Goal: Task Accomplishment & Management: Manage account settings

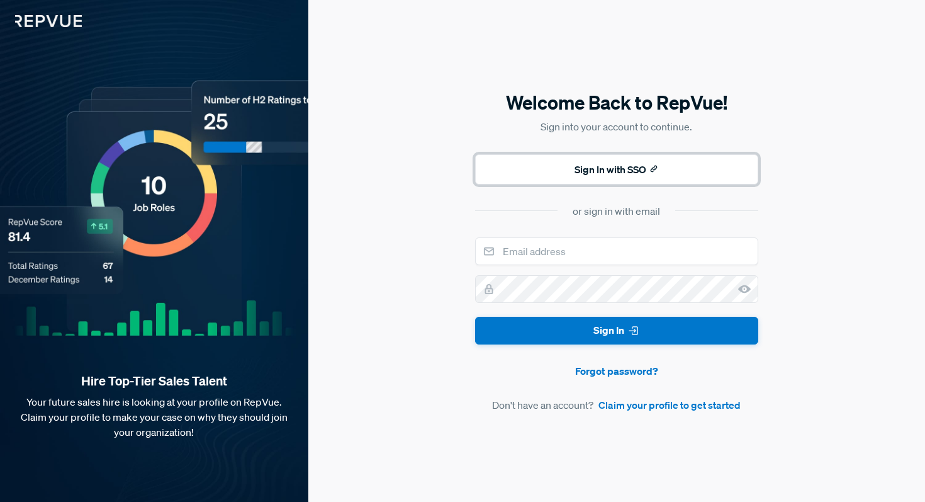
click at [597, 165] on button "Sign In with SSO" at bounding box center [616, 169] width 283 height 30
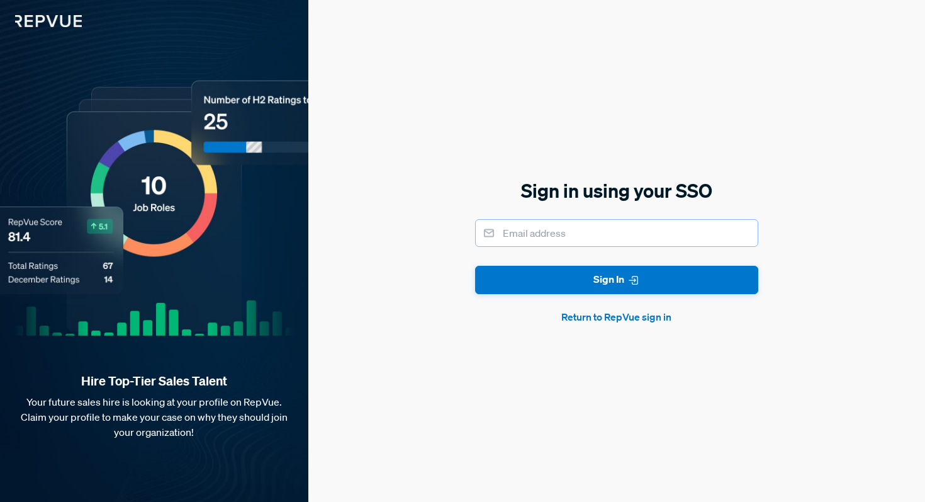
click at [566, 236] on input "email" at bounding box center [616, 233] width 283 height 28
type input "brett.mccann@mavenclinic.com"
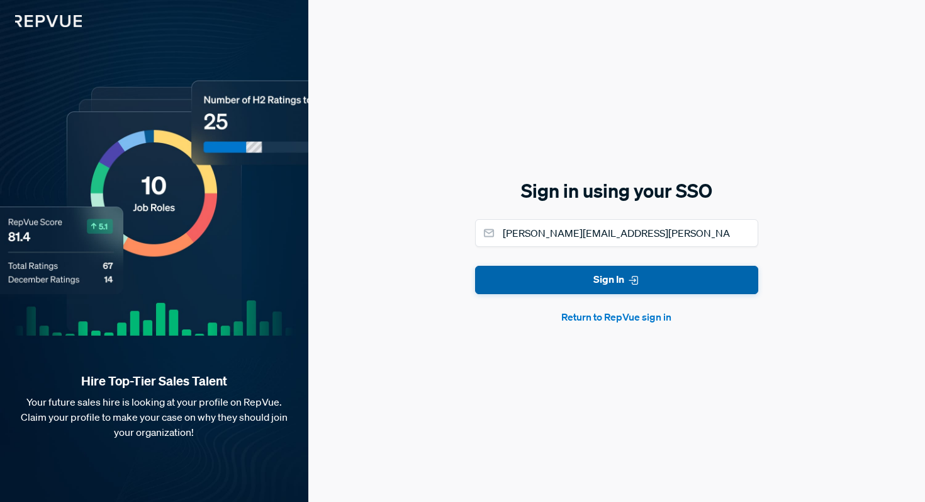
click at [583, 284] on button "Sign In" at bounding box center [616, 280] width 283 height 28
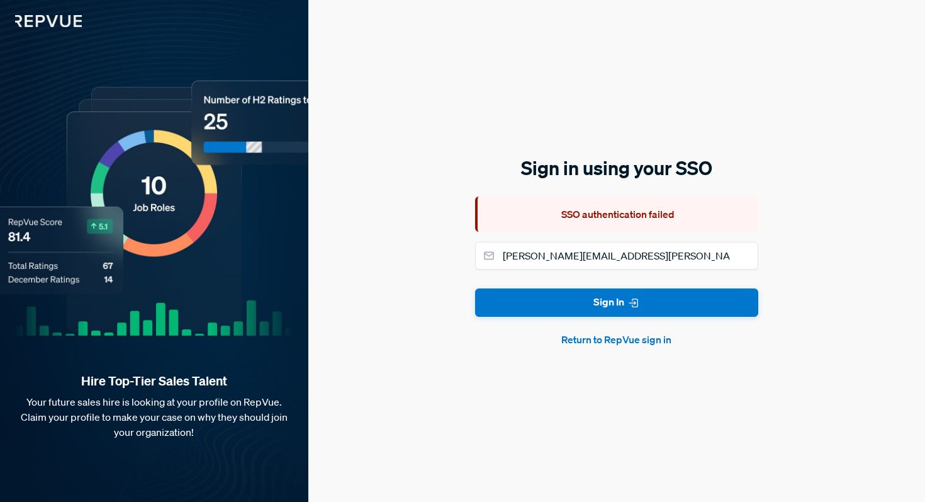
click at [591, 334] on button "Return to RepVue sign in" at bounding box center [616, 339] width 283 height 15
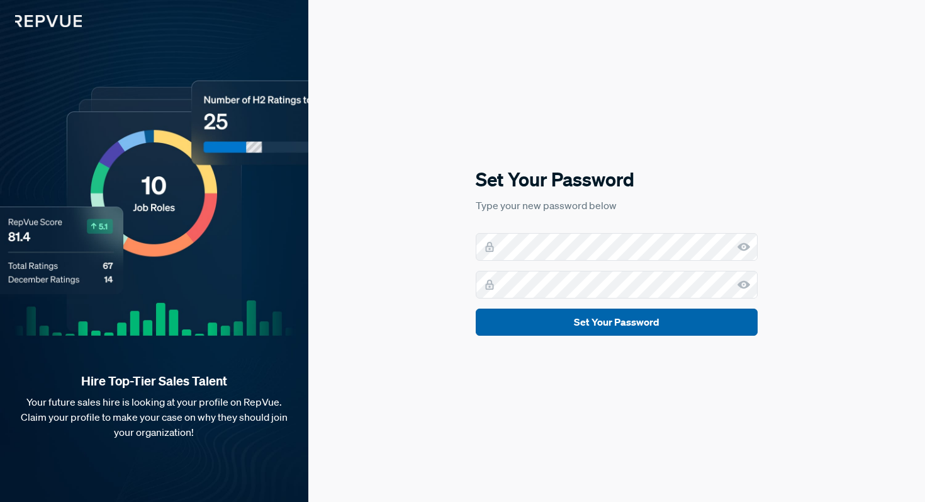
click at [575, 317] on button "Set Your Password" at bounding box center [617, 321] width 282 height 27
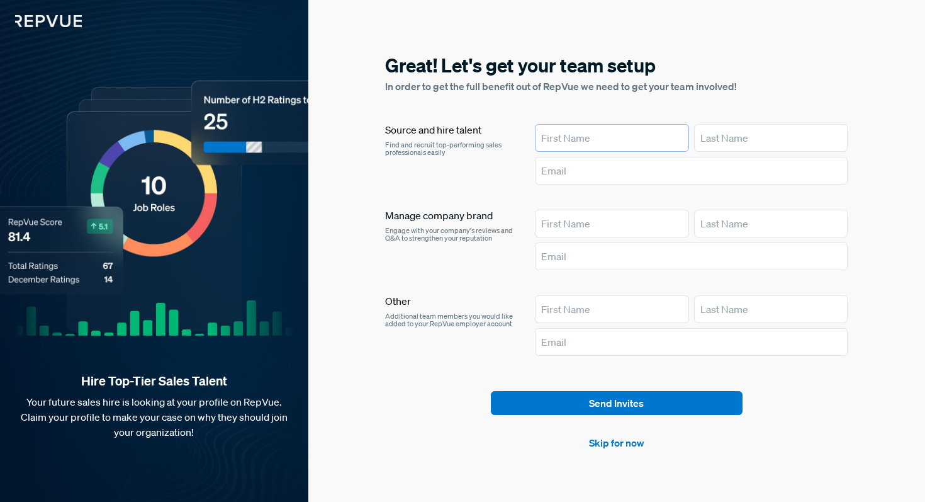
click at [580, 139] on input "text" at bounding box center [612, 138] width 154 height 28
type input "[PERSON_NAME]"
click at [726, 137] on input "text" at bounding box center [771, 138] width 154 height 28
type input "McCann"
click at [687, 174] on input "text" at bounding box center [691, 171] width 313 height 28
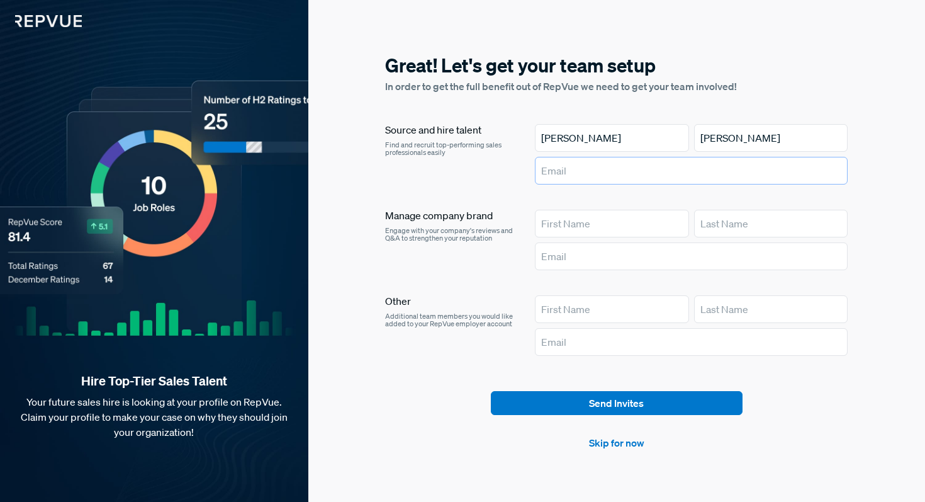
type input "brett.mccann@mavenclinic.com"
click at [611, 442] on link "Skip for now" at bounding box center [616, 442] width 55 height 15
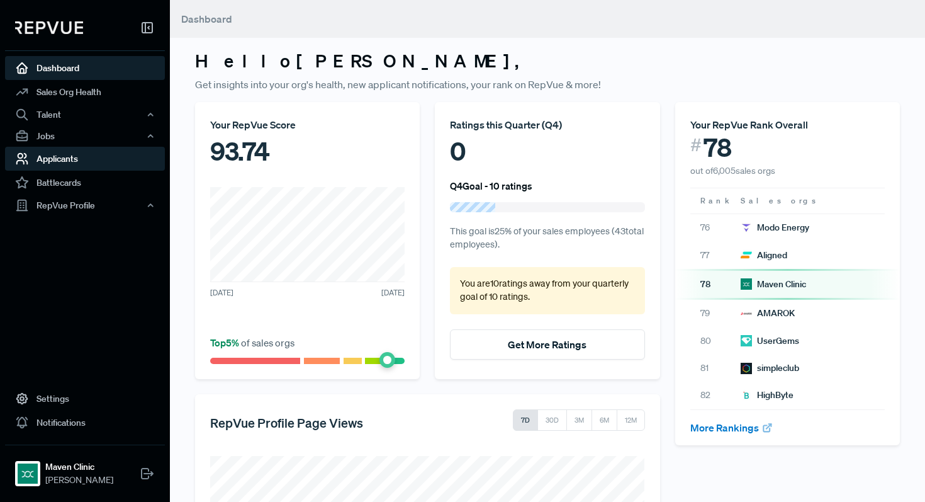
click at [59, 166] on link "Applicants" at bounding box center [85, 159] width 160 height 24
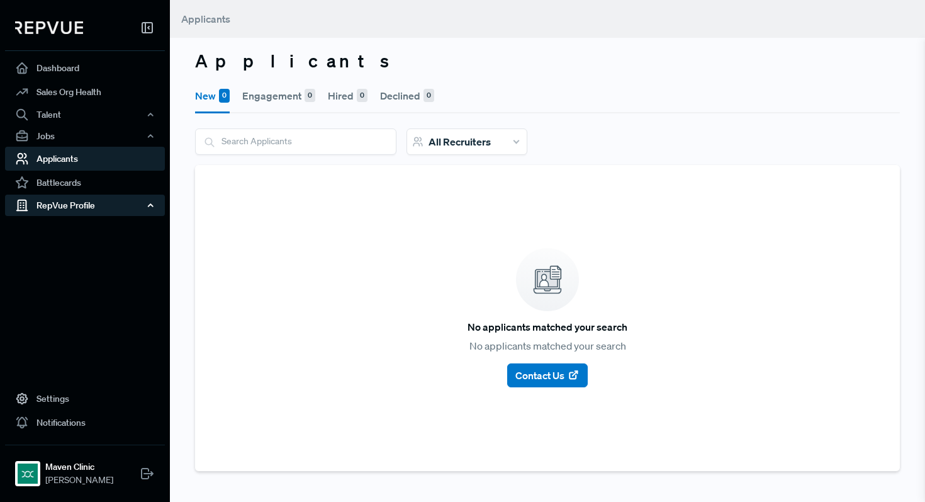
click at [74, 205] on div "RepVue Profile" at bounding box center [85, 204] width 160 height 21
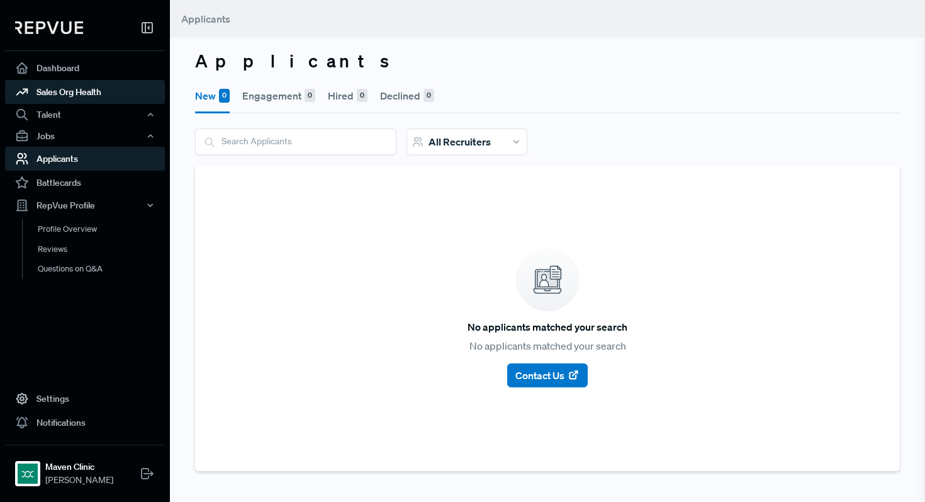
click at [91, 91] on link "Sales Org Health" at bounding box center [85, 92] width 160 height 24
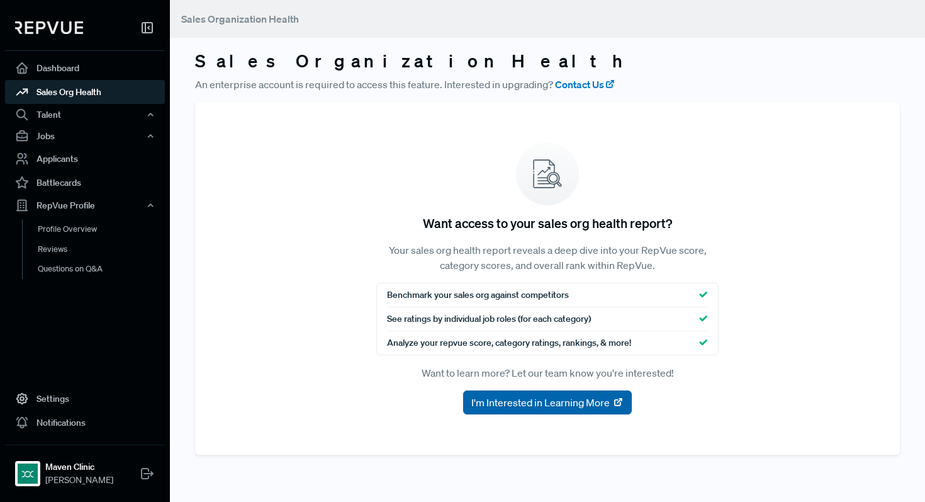
click at [550, 397] on span "I'm Interested in Learning More" at bounding box center [540, 402] width 138 height 15
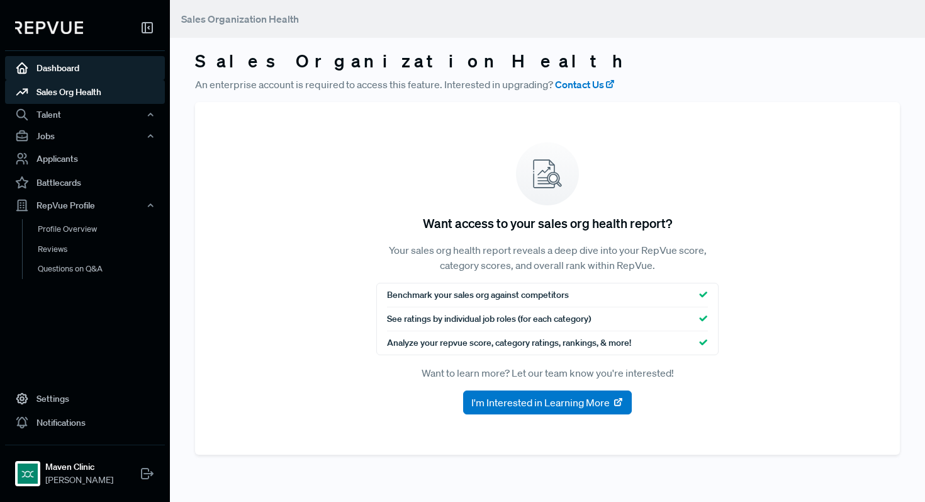
click at [69, 65] on link "Dashboard" at bounding box center [85, 68] width 160 height 24
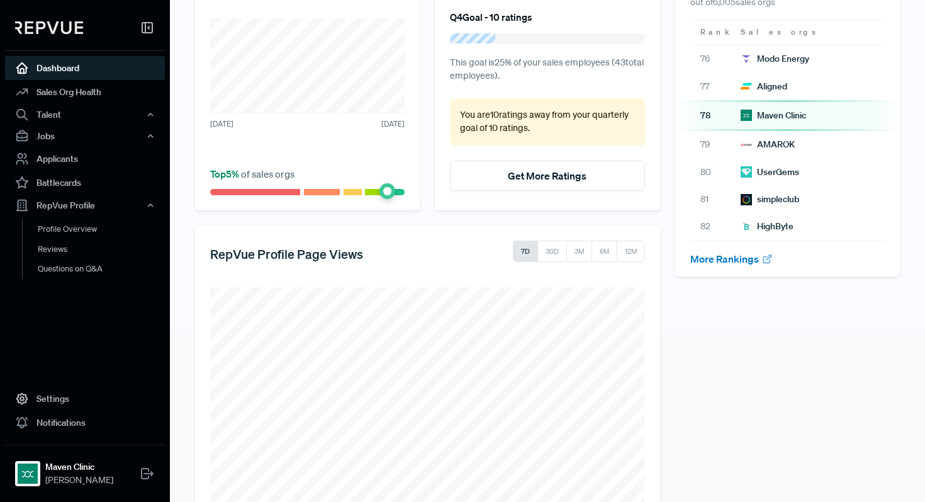
scroll to position [206, 0]
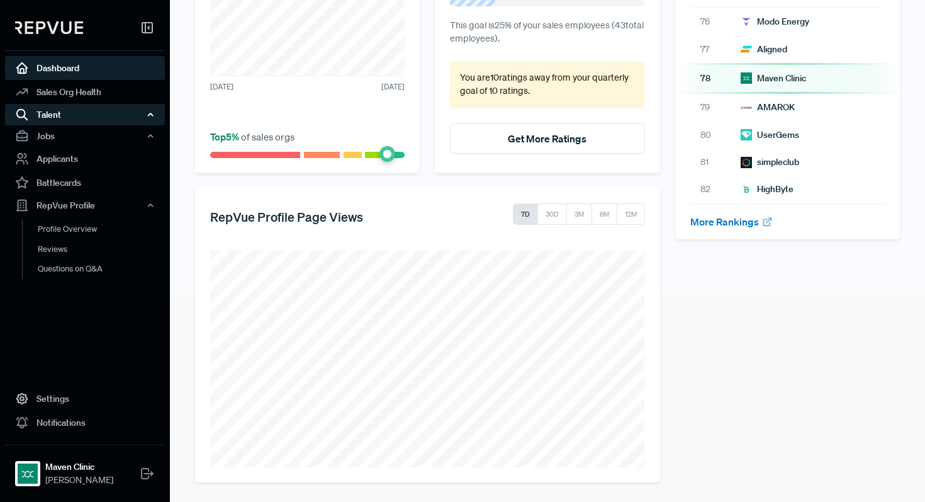
click at [89, 121] on div "Talent" at bounding box center [85, 114] width 160 height 21
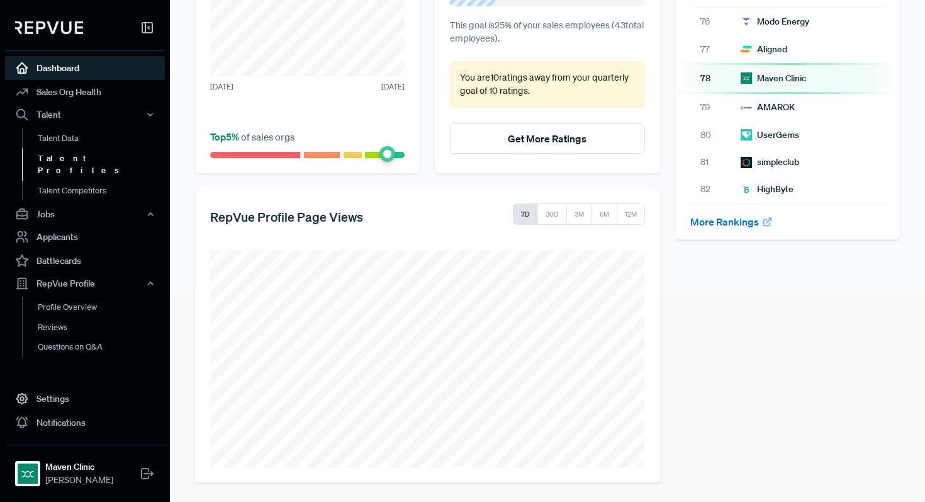
click at [72, 154] on link "Talent Profiles" at bounding box center [102, 165] width 160 height 32
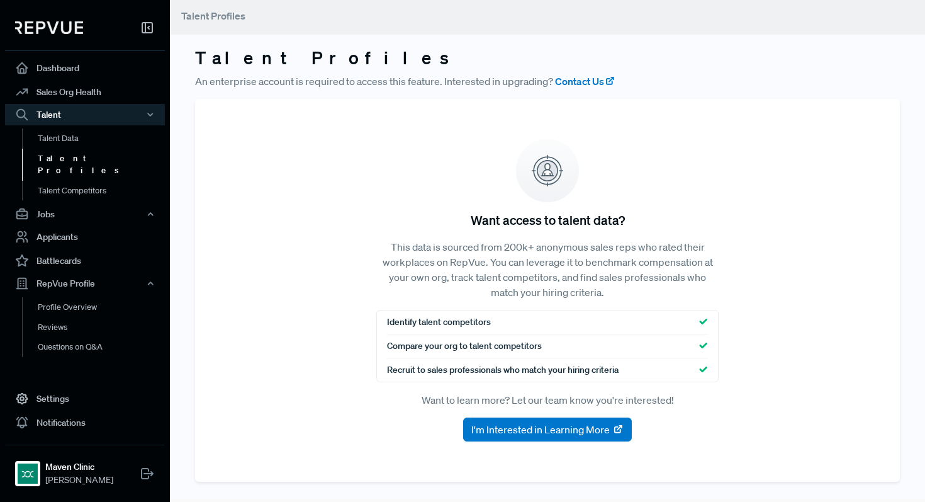
scroll to position [3, 0]
click at [539, 427] on span "I'm Interested in Learning More" at bounding box center [540, 429] width 138 height 15
click at [77, 77] on link "Dashboard" at bounding box center [85, 68] width 160 height 24
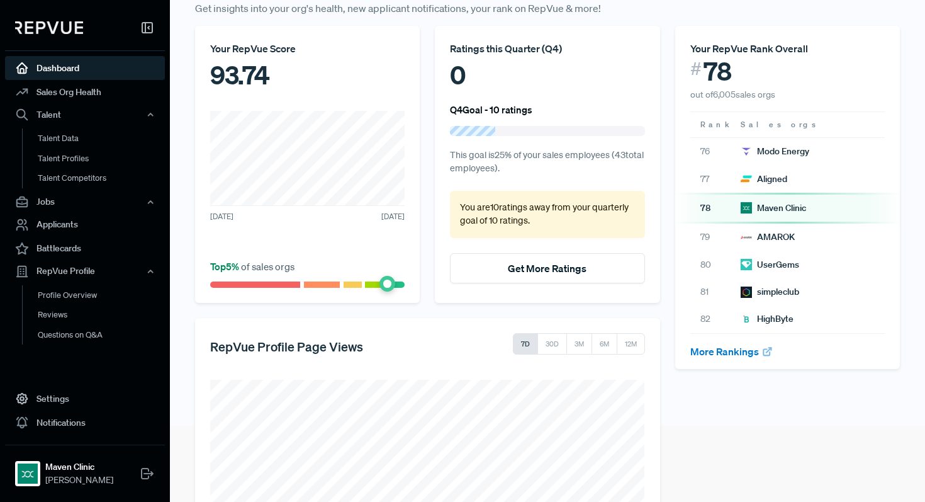
scroll to position [77, 0]
click at [770, 247] on div "79 AMAROK" at bounding box center [787, 236] width 225 height 27
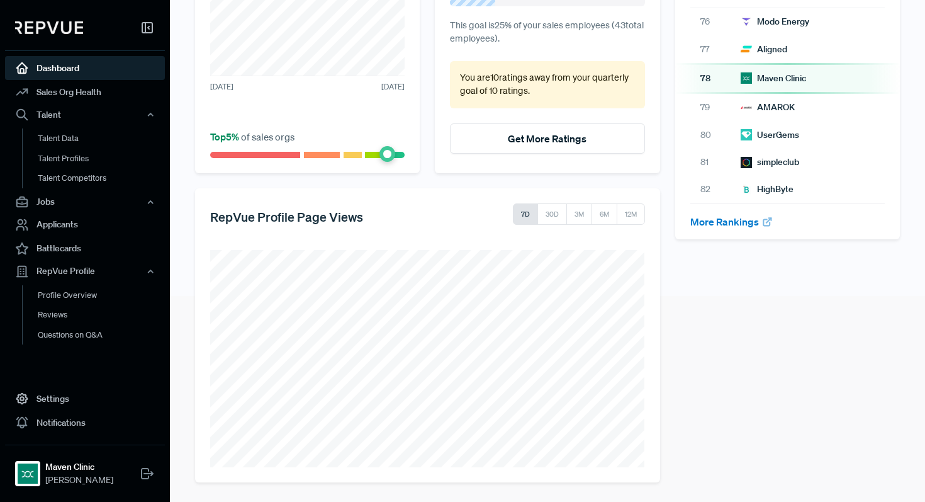
scroll to position [0, 0]
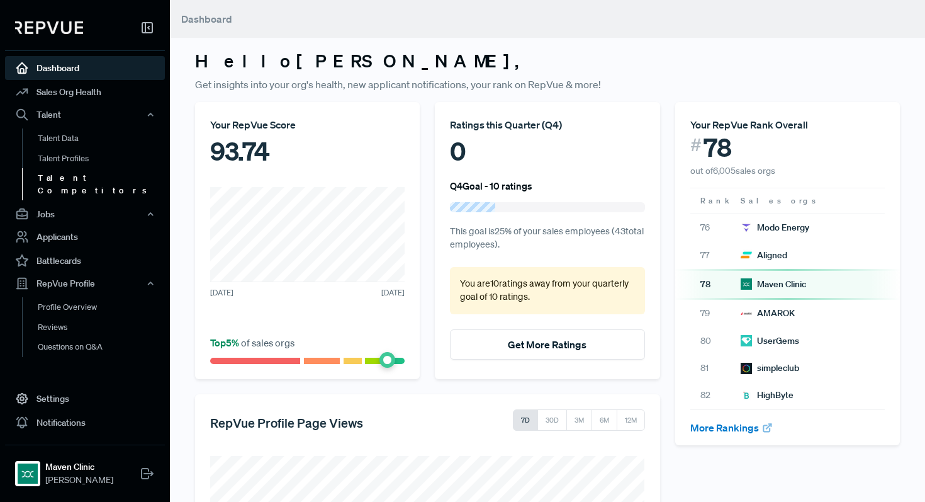
click at [74, 181] on link "Talent Competitors" at bounding box center [102, 184] width 160 height 32
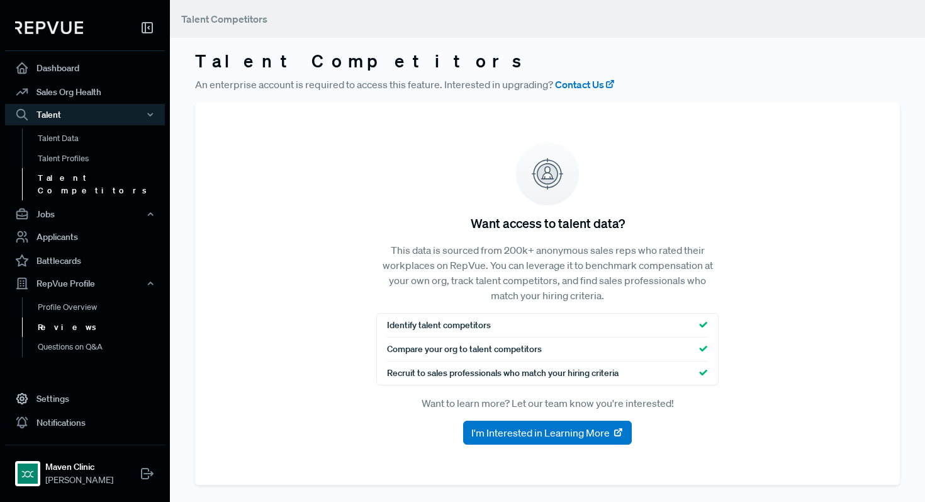
click at [70, 318] on link "Reviews" at bounding box center [102, 327] width 160 height 20
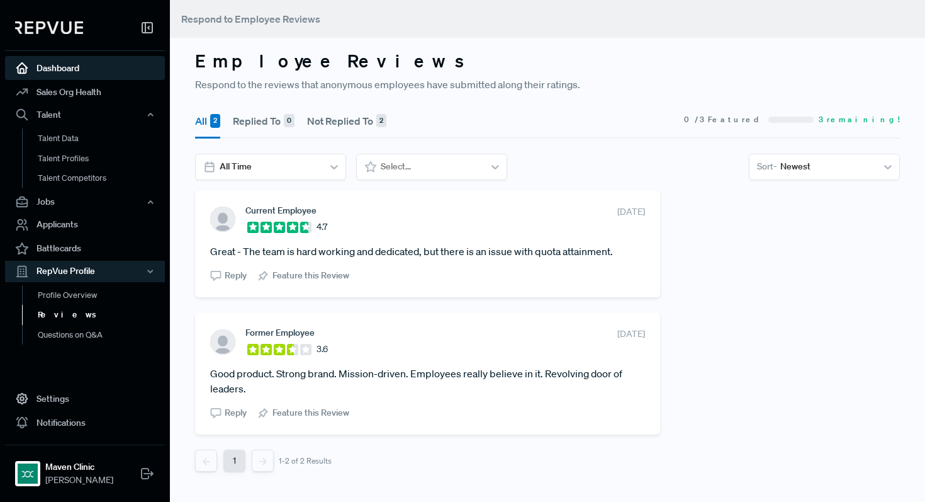
click at [67, 69] on link "Dashboard" at bounding box center [85, 68] width 160 height 24
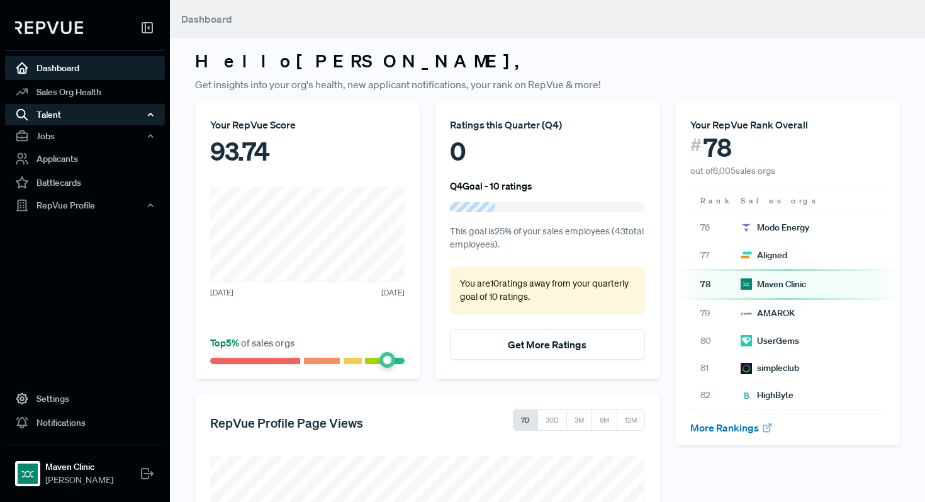
click at [59, 110] on div "Talent" at bounding box center [85, 114] width 160 height 21
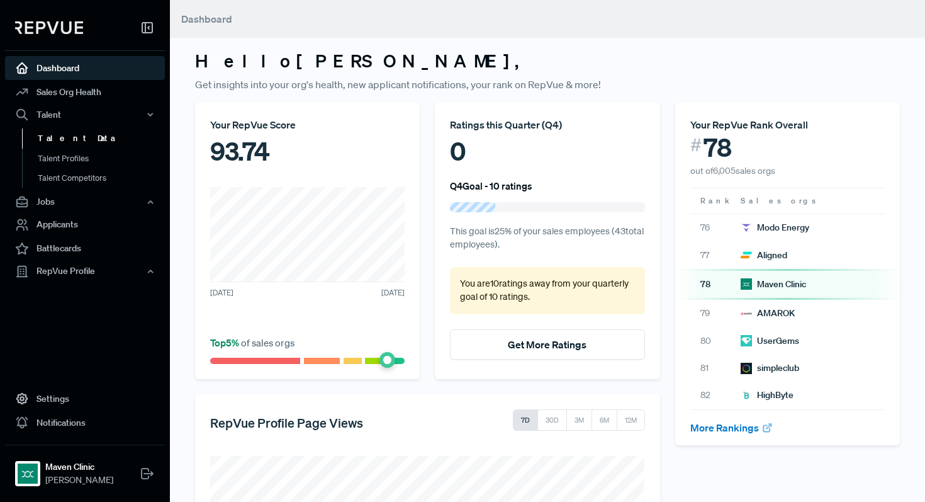
click at [60, 142] on link "Talent Data" at bounding box center [102, 138] width 160 height 20
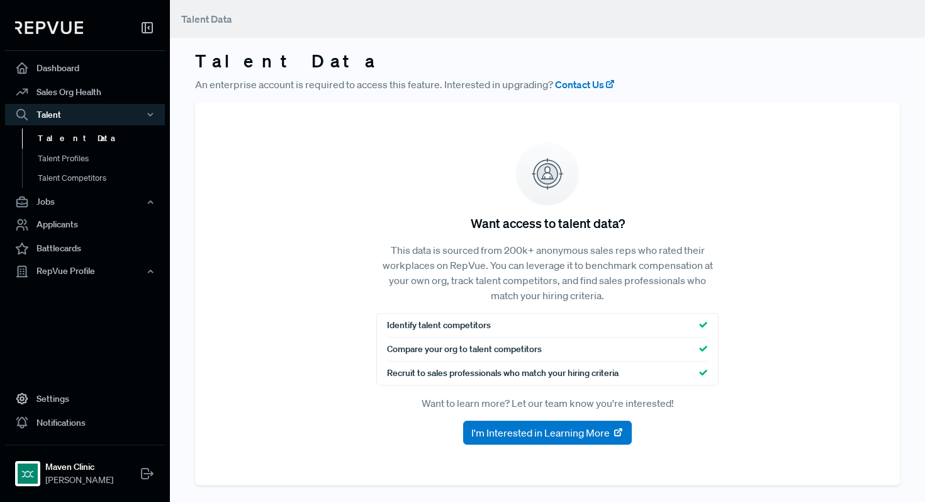
click at [62, 26] on img at bounding box center [49, 27] width 68 height 13
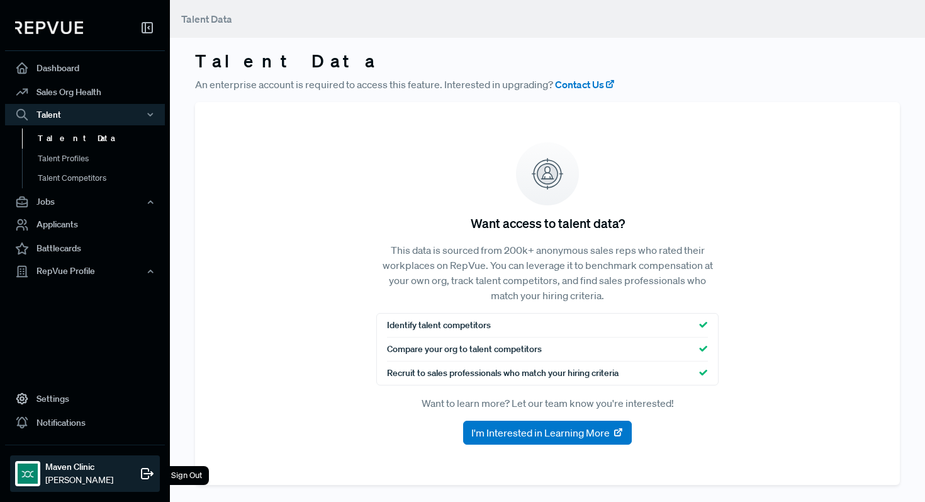
click at [140, 475] on icon at bounding box center [147, 473] width 15 height 15
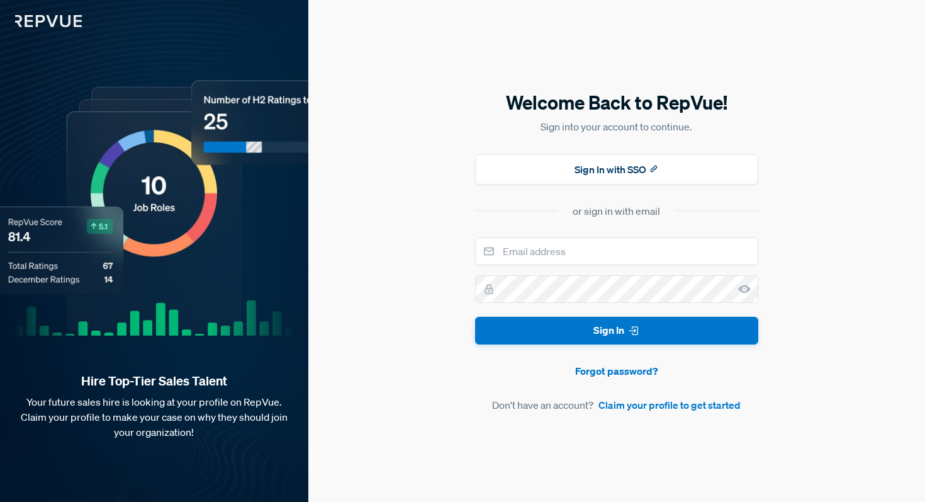
click at [49, 20] on img at bounding box center [41, 13] width 82 height 27
